Goal: Check status

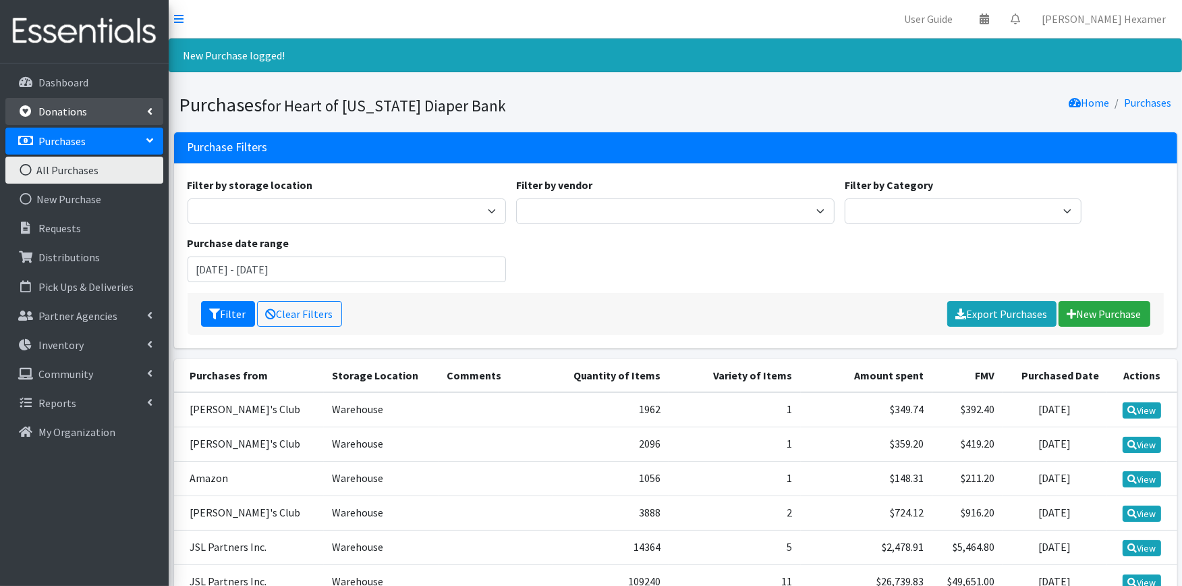
click at [84, 106] on link "Donations" at bounding box center [84, 111] width 158 height 27
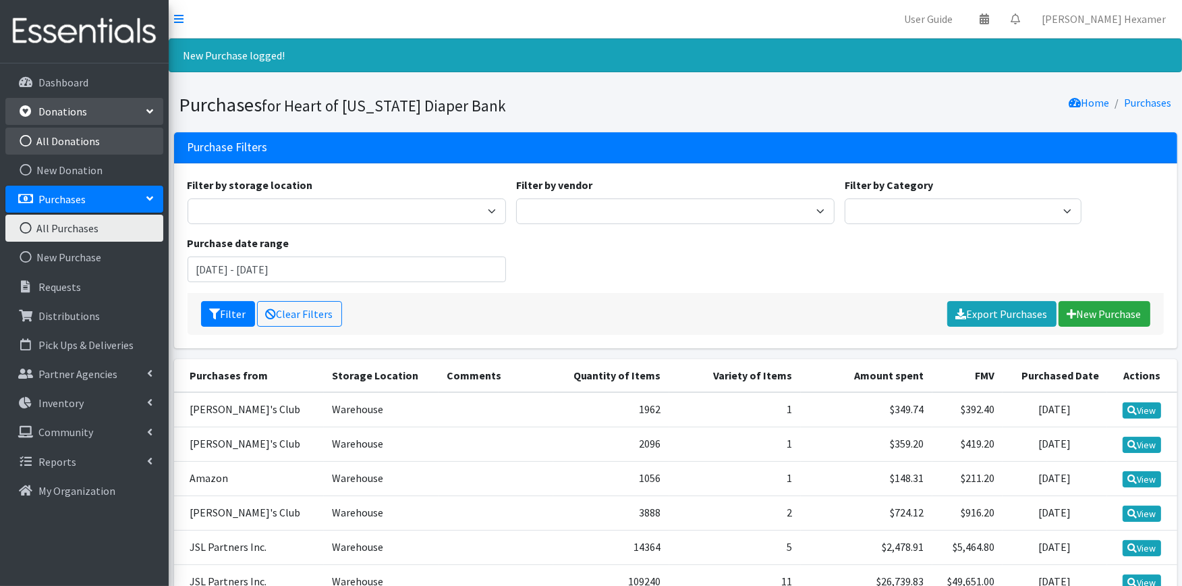
click at [79, 144] on link "All Donations" at bounding box center [84, 141] width 158 height 27
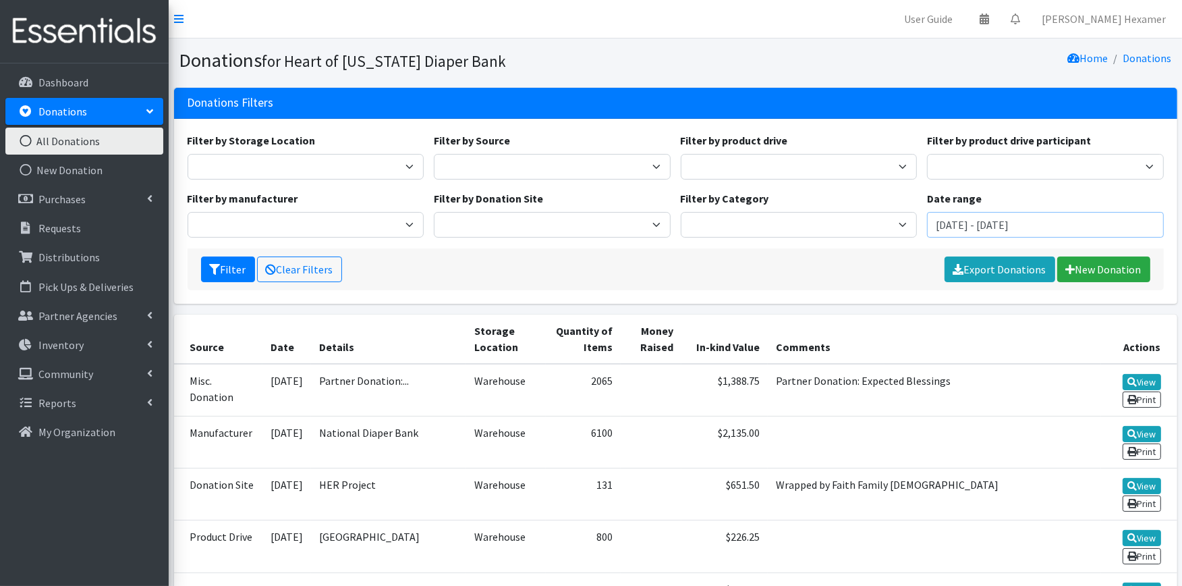
click at [997, 220] on input "[DATE] - [DATE]" at bounding box center [1045, 225] width 237 height 26
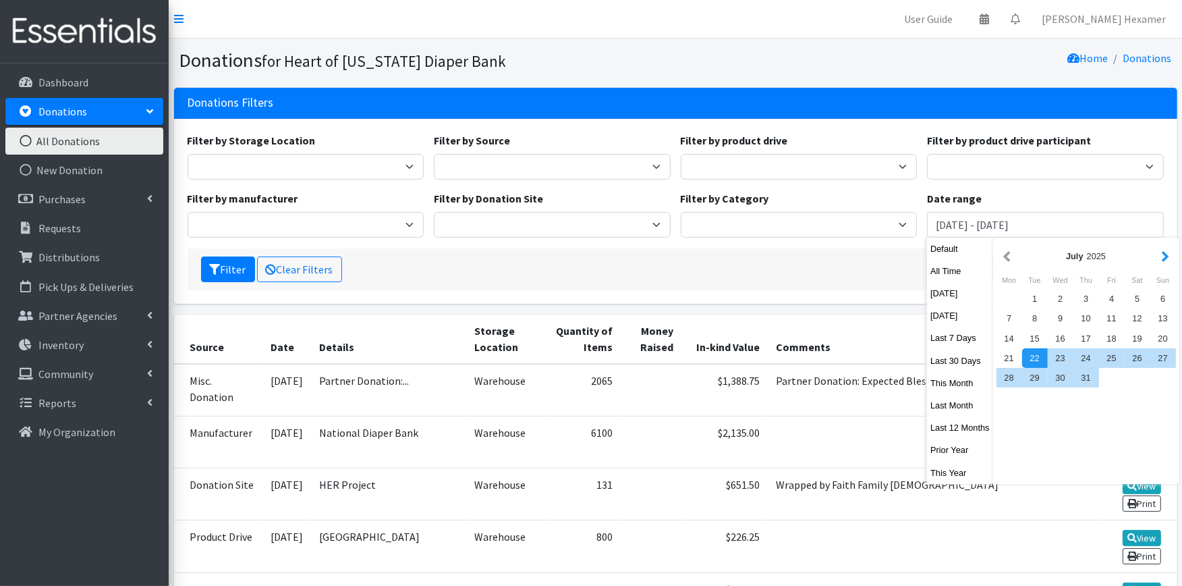
click at [1163, 258] on button "button" at bounding box center [1166, 256] width 14 height 17
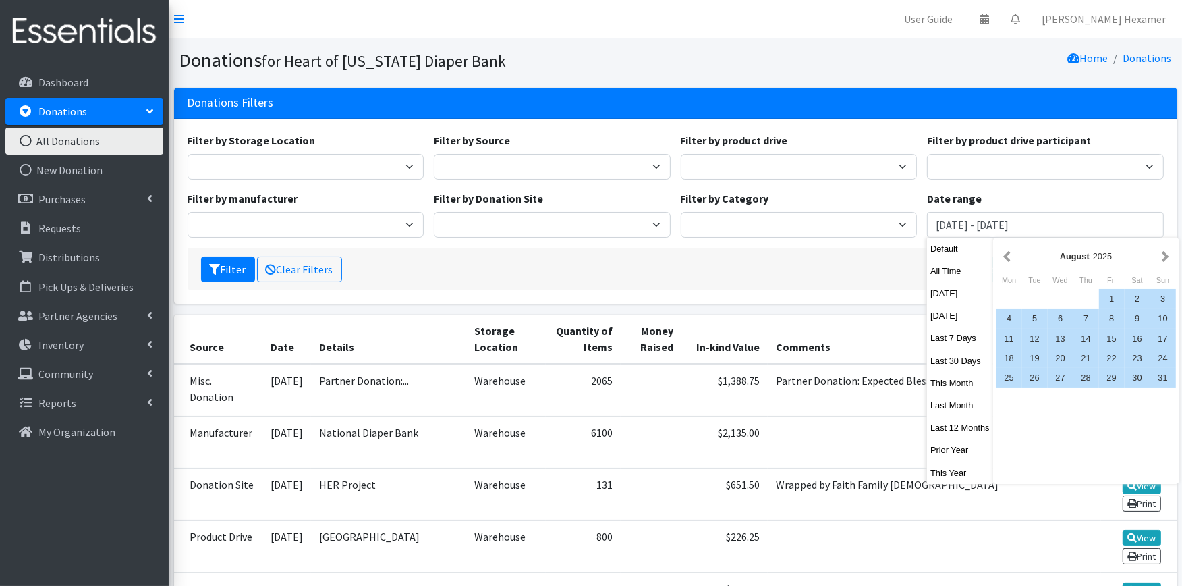
click at [1163, 258] on button "button" at bounding box center [1166, 256] width 14 height 17
click at [1006, 296] on div "1" at bounding box center [1010, 299] width 26 height 20
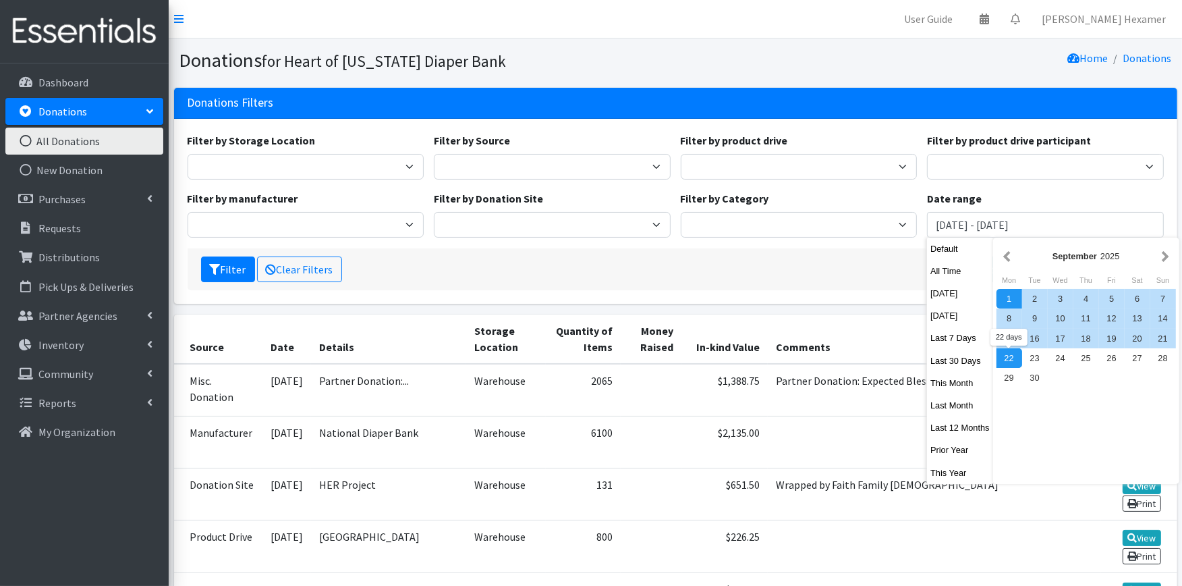
click at [1001, 358] on div "22" at bounding box center [1010, 358] width 26 height 20
type input "[DATE] - [DATE]"
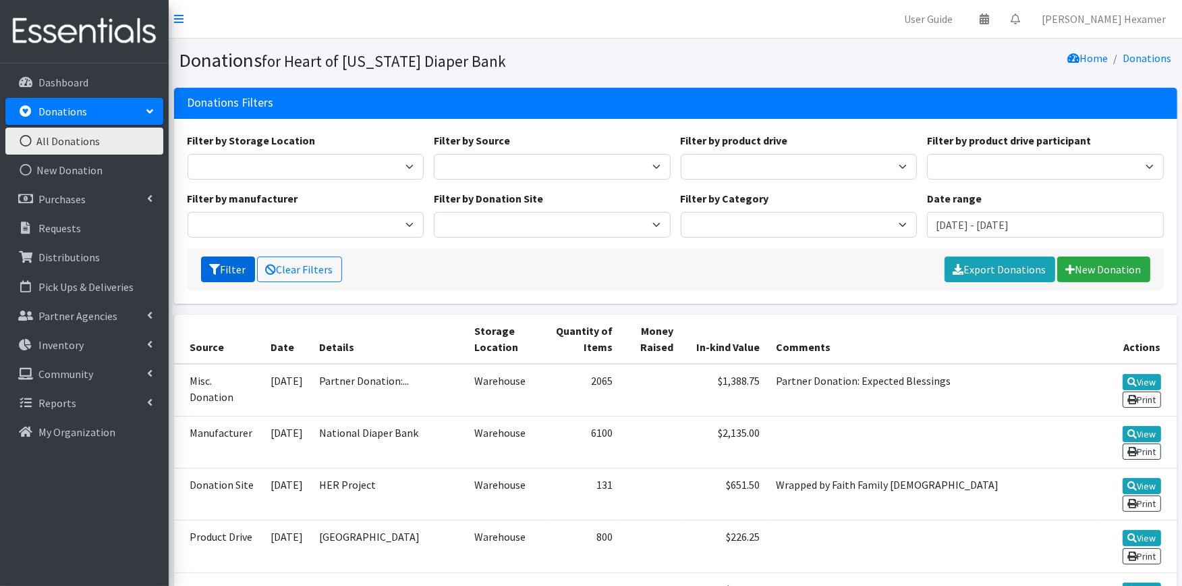
click at [206, 267] on button "Filter" at bounding box center [228, 269] width 54 height 26
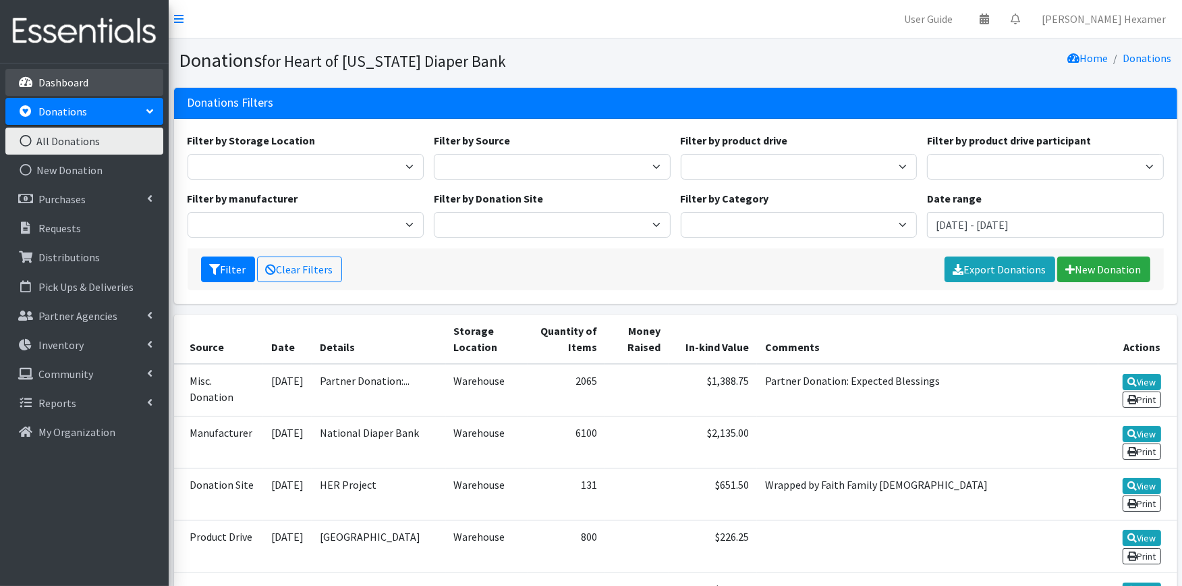
click at [76, 72] on link "Dashboard" at bounding box center [84, 82] width 158 height 27
